Goal: Information Seeking & Learning: Find specific fact

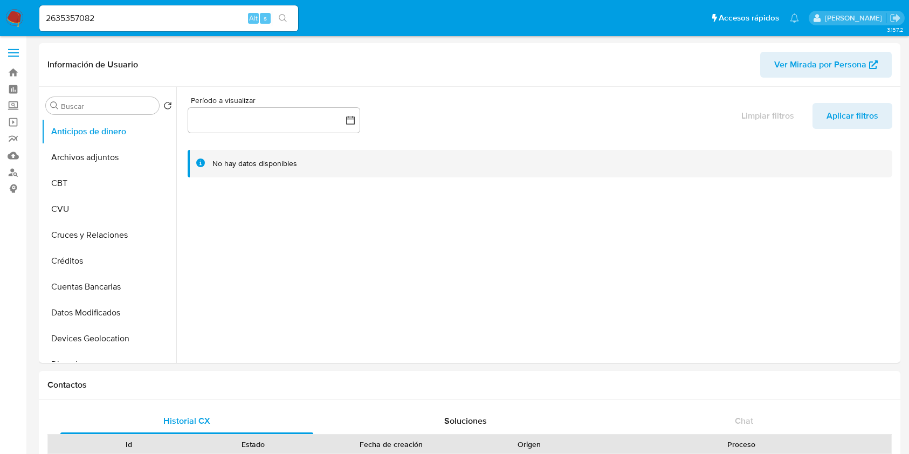
select select "10"
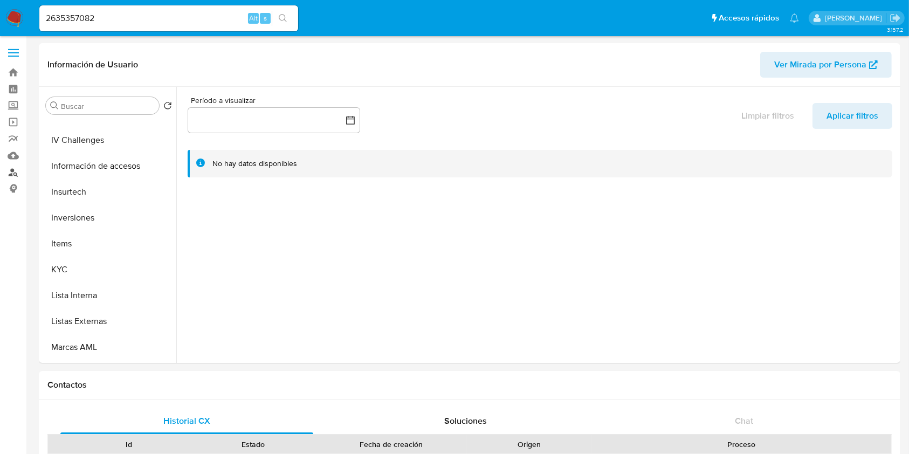
click at [15, 173] on link "Buscador de personas" at bounding box center [64, 172] width 128 height 17
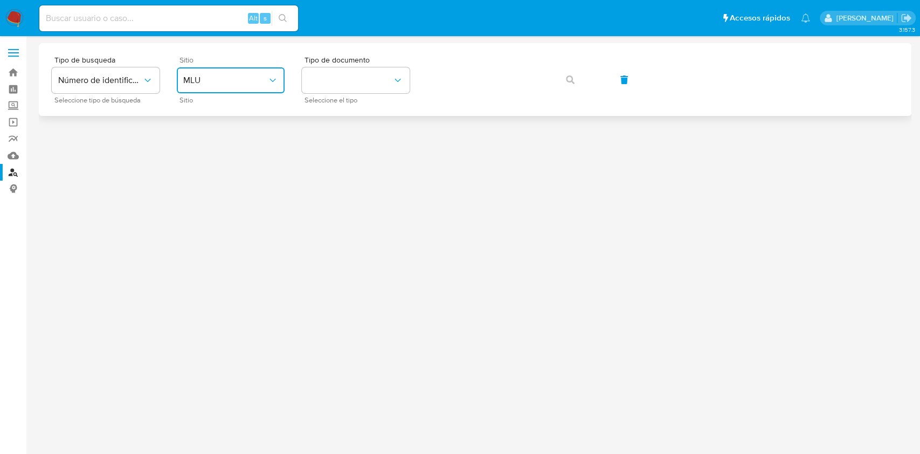
click at [271, 80] on icon "site_id" at bounding box center [272, 80] width 11 height 11
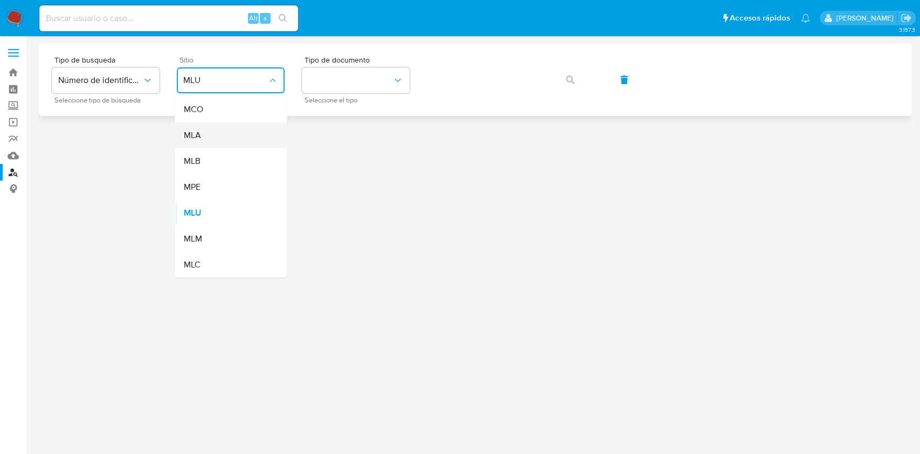
click at [256, 131] on div "MLA" at bounding box center [227, 135] width 88 height 26
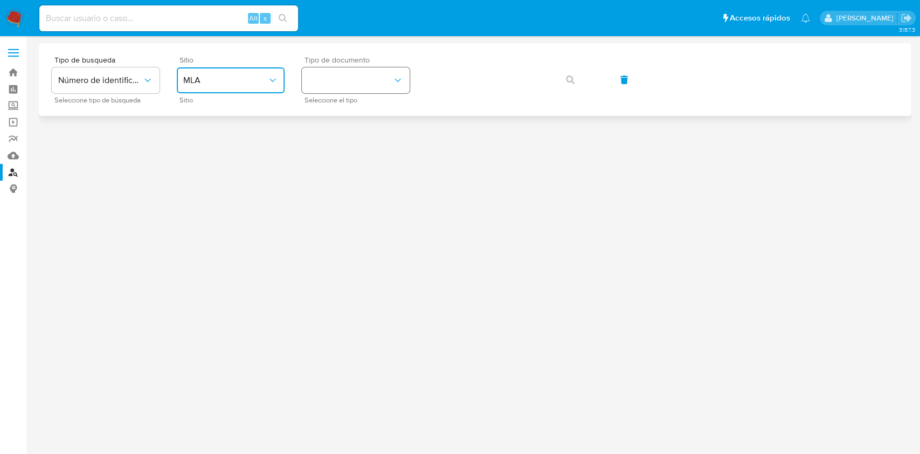
click at [356, 88] on button "identificationType" at bounding box center [356, 80] width 108 height 26
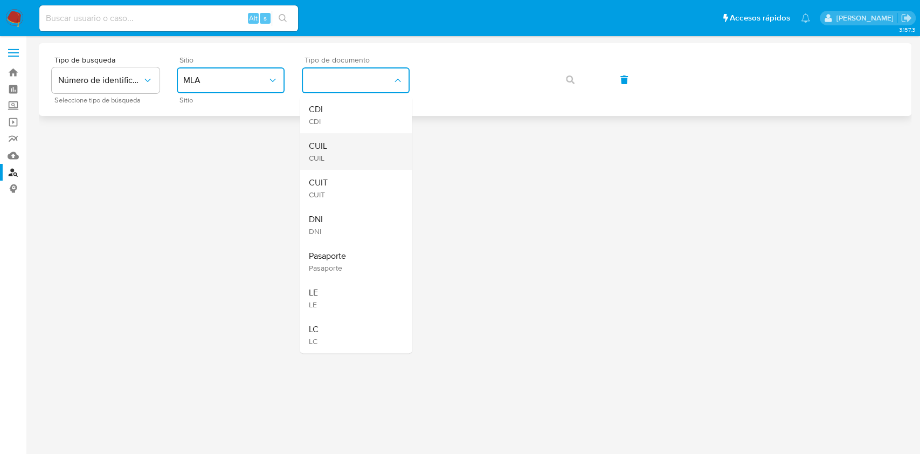
click at [352, 156] on div "CUIL CUIL" at bounding box center [352, 151] width 88 height 37
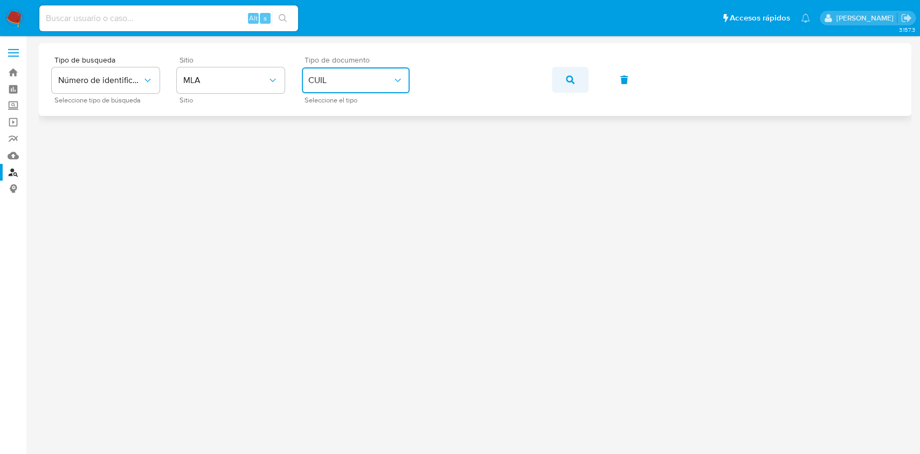
click at [574, 74] on button "button" at bounding box center [570, 80] width 37 height 26
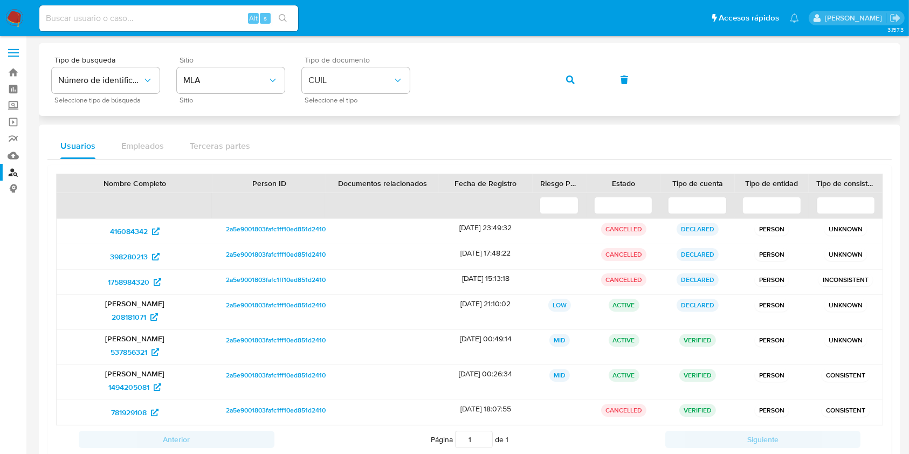
click at [313, 52] on div "Tipo de busqueda Número de identificación Seleccione tipo de búsqueda Sitio MLA…" at bounding box center [469, 79] width 861 height 73
click at [575, 72] on button "button" at bounding box center [570, 80] width 37 height 26
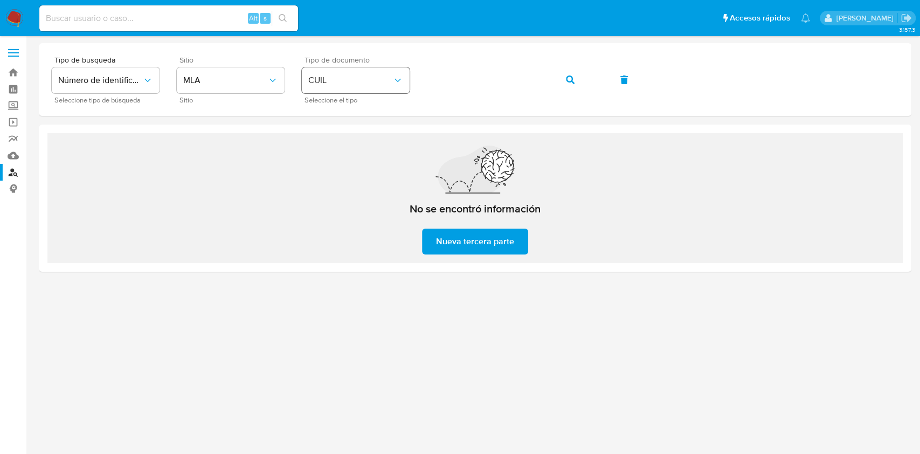
click at [388, 79] on span "CUIL" at bounding box center [350, 80] width 84 height 11
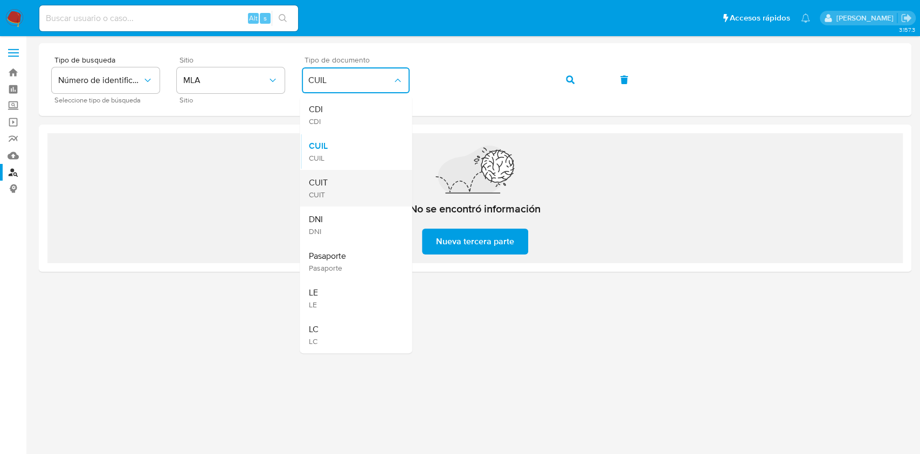
click at [358, 183] on div "CUIT CUIT" at bounding box center [352, 188] width 88 height 37
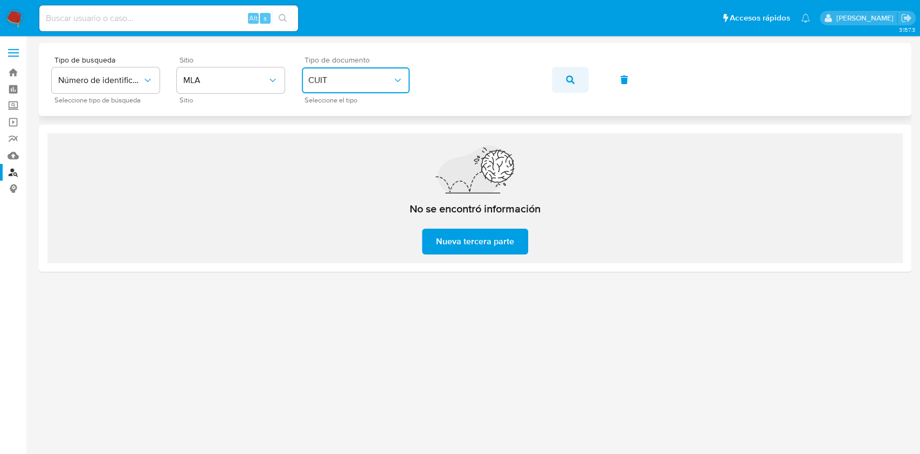
click at [569, 70] on span "button" at bounding box center [570, 80] width 9 height 24
click at [575, 80] on button "button" at bounding box center [570, 80] width 37 height 26
